Goal: Transaction & Acquisition: Obtain resource

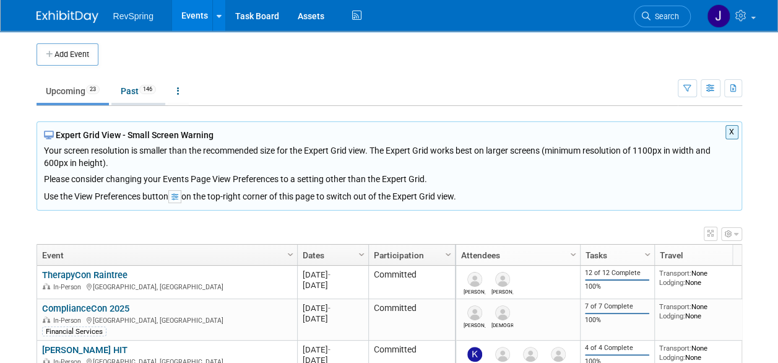
click at [128, 92] on link "Past 146" at bounding box center [138, 91] width 54 height 24
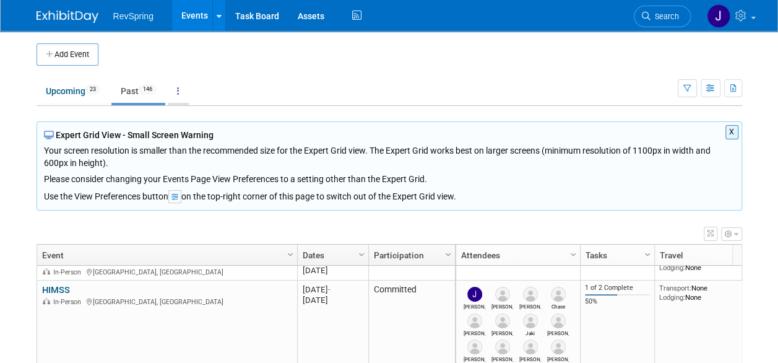
click at [179, 89] on icon at bounding box center [178, 91] width 2 height 9
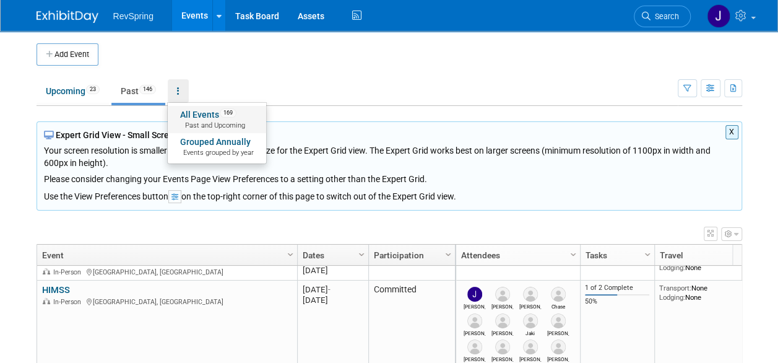
click at [198, 115] on link "All Events 169 Past and Upcoming" at bounding box center [217, 119] width 98 height 27
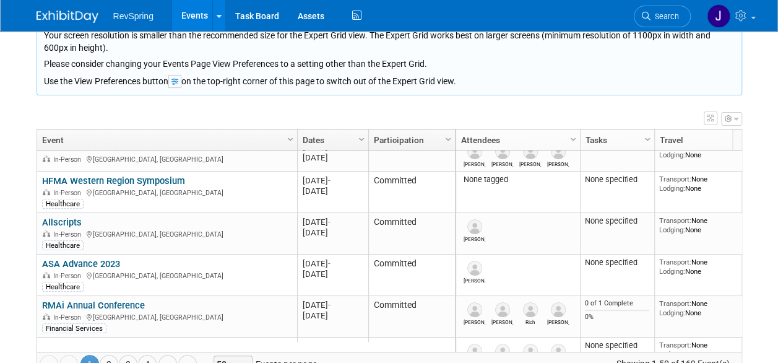
scroll to position [627, 0]
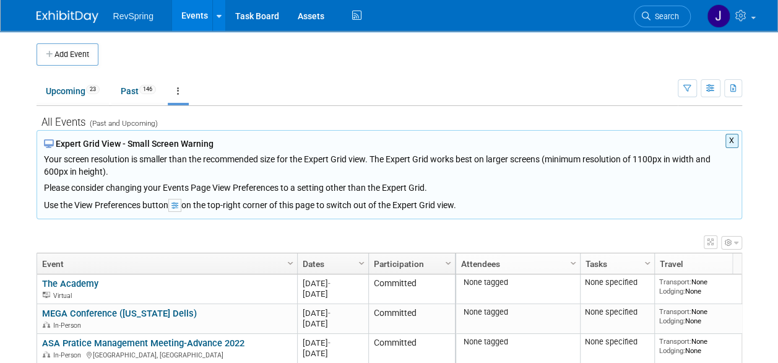
click at [179, 90] on icon at bounding box center [178, 91] width 2 height 9
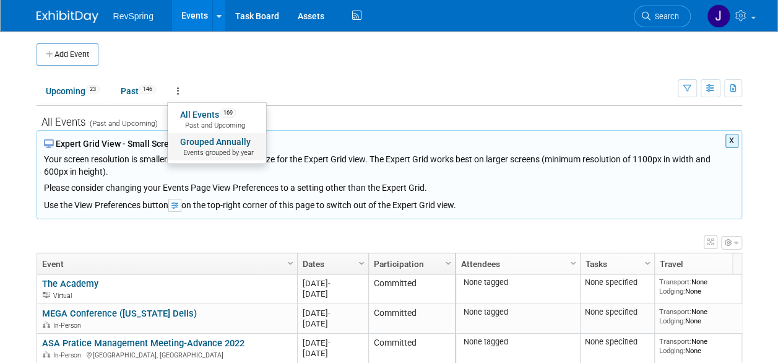
click at [212, 145] on link "Grouped Annually Events grouped by year" at bounding box center [217, 146] width 98 height 27
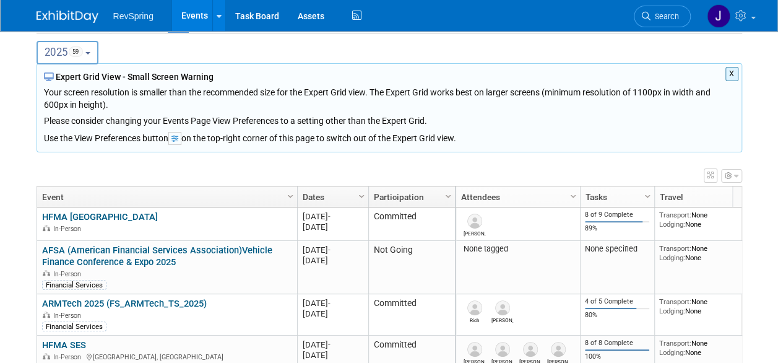
scroll to position [166, 0]
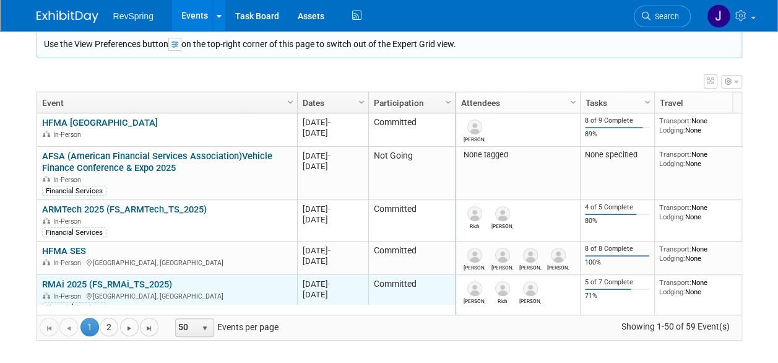
click at [115, 283] on link "RMAi 2025 (FS_RMAi_TS_2025)" at bounding box center [107, 283] width 130 height 11
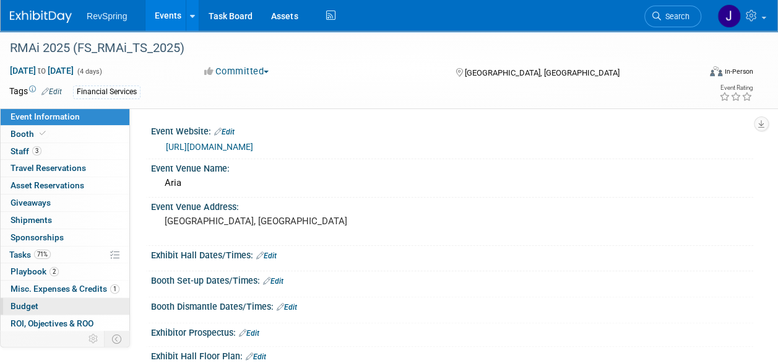
click at [37, 308] on span "Budget" at bounding box center [25, 306] width 28 height 10
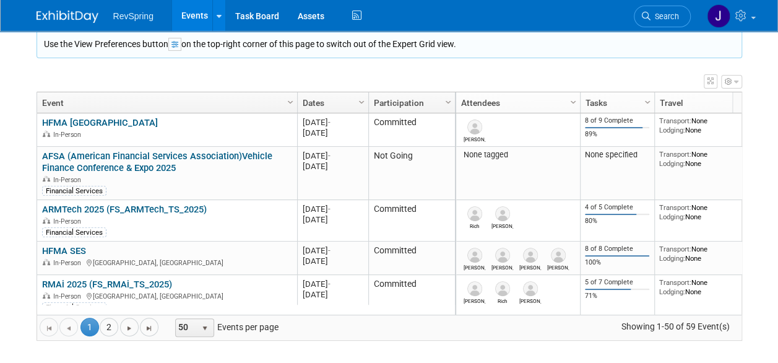
click at [735, 83] on icon "button" at bounding box center [736, 81] width 4 height 7
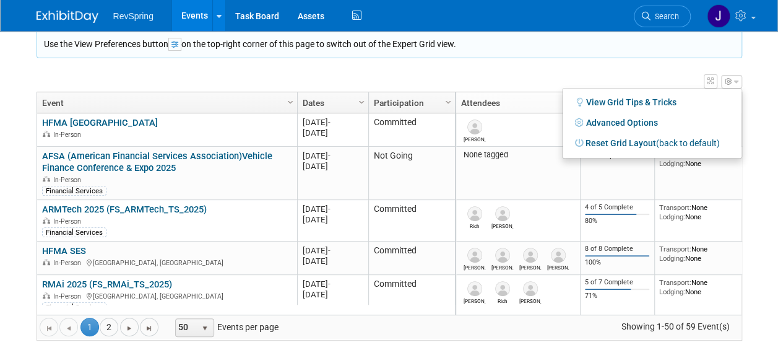
drag, startPoint x: 588, startPoint y: 68, endPoint x: 660, endPoint y: 84, distance: 73.4
click at [588, 68] on div "X Expert Grid View - Small Screen Warning Your screen resolution is smaller tha…" at bounding box center [389, 154] width 705 height 371
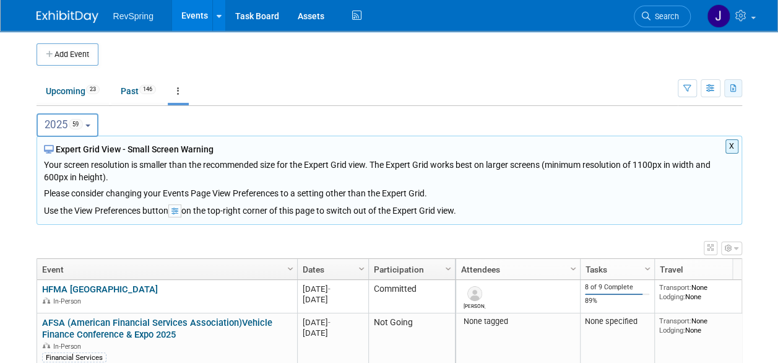
click at [733, 88] on icon "button" at bounding box center [733, 89] width 7 height 8
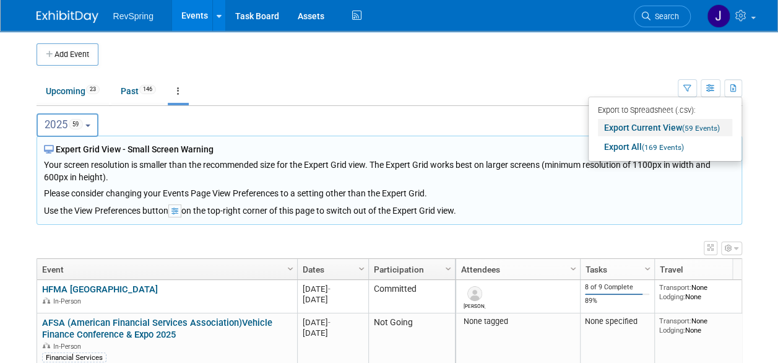
click at [677, 126] on link "Export Current View (59 Events)" at bounding box center [665, 127] width 134 height 17
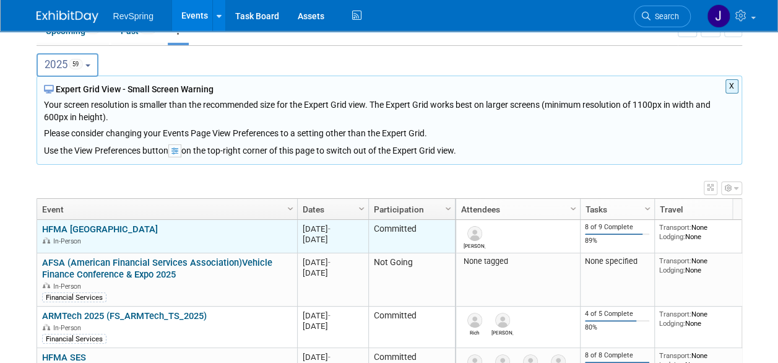
scroll to position [62, 0]
